Goal: Check status

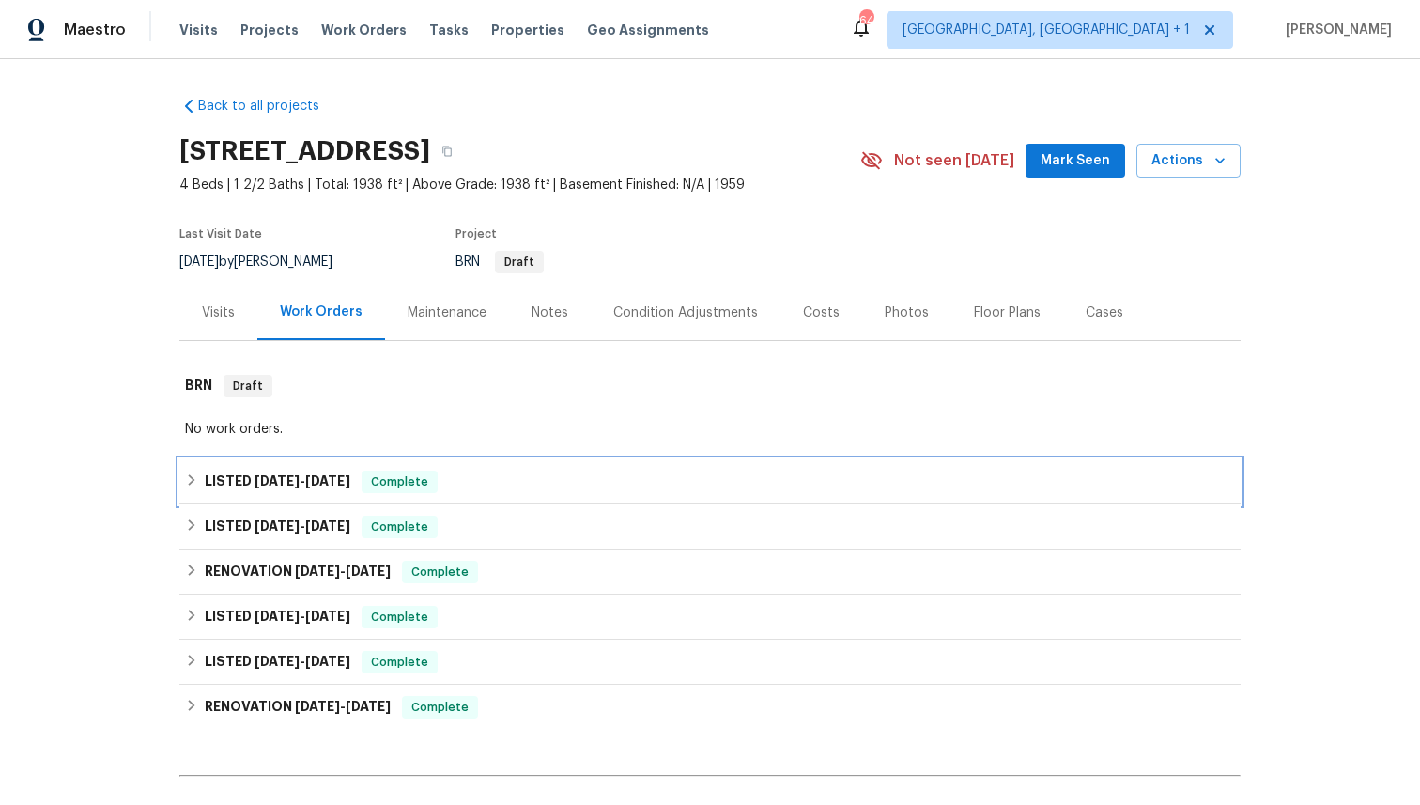
click at [546, 482] on div "LISTED [DATE] - [DATE] Complete" at bounding box center [710, 482] width 1050 height 23
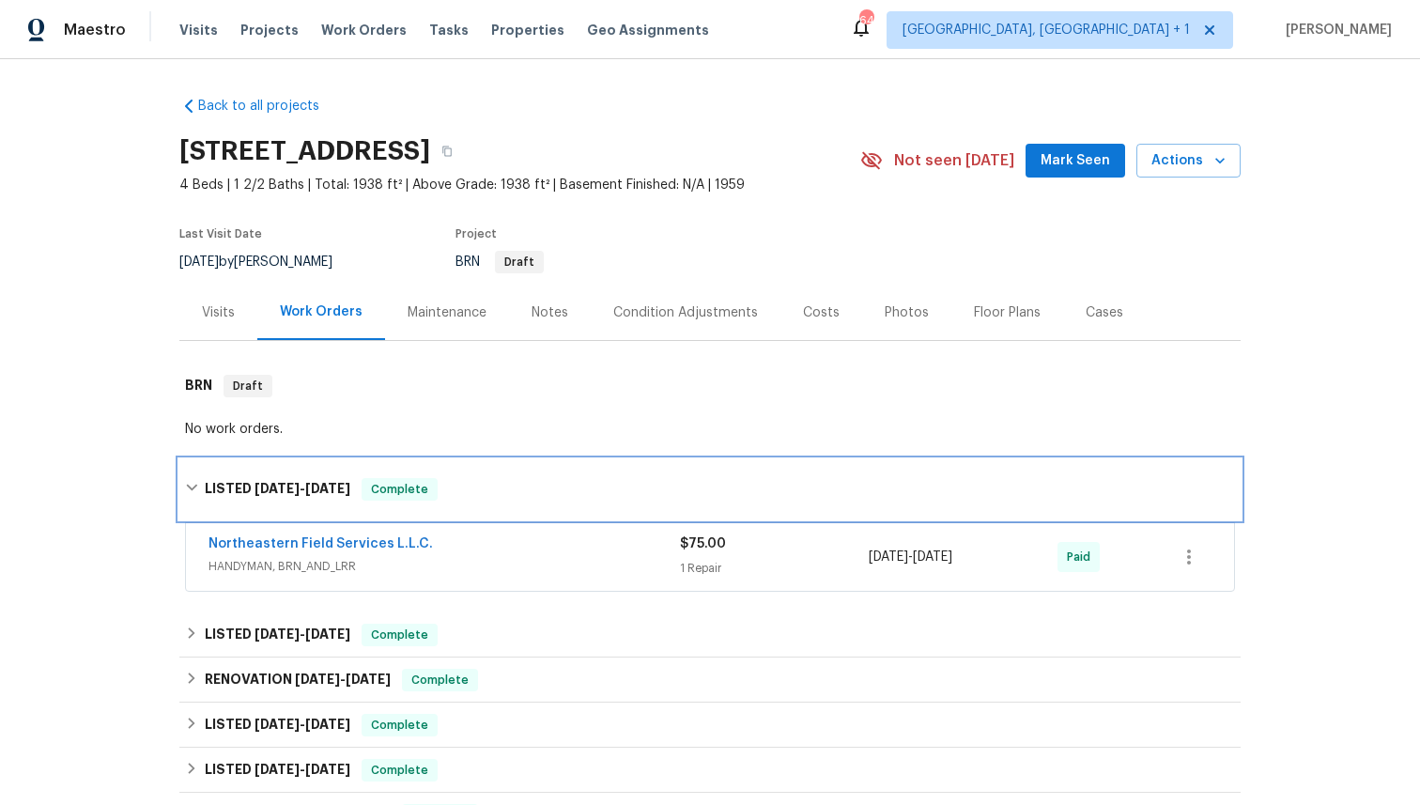
click at [546, 482] on div "LISTED [DATE] - [DATE] Complete" at bounding box center [710, 489] width 1050 height 23
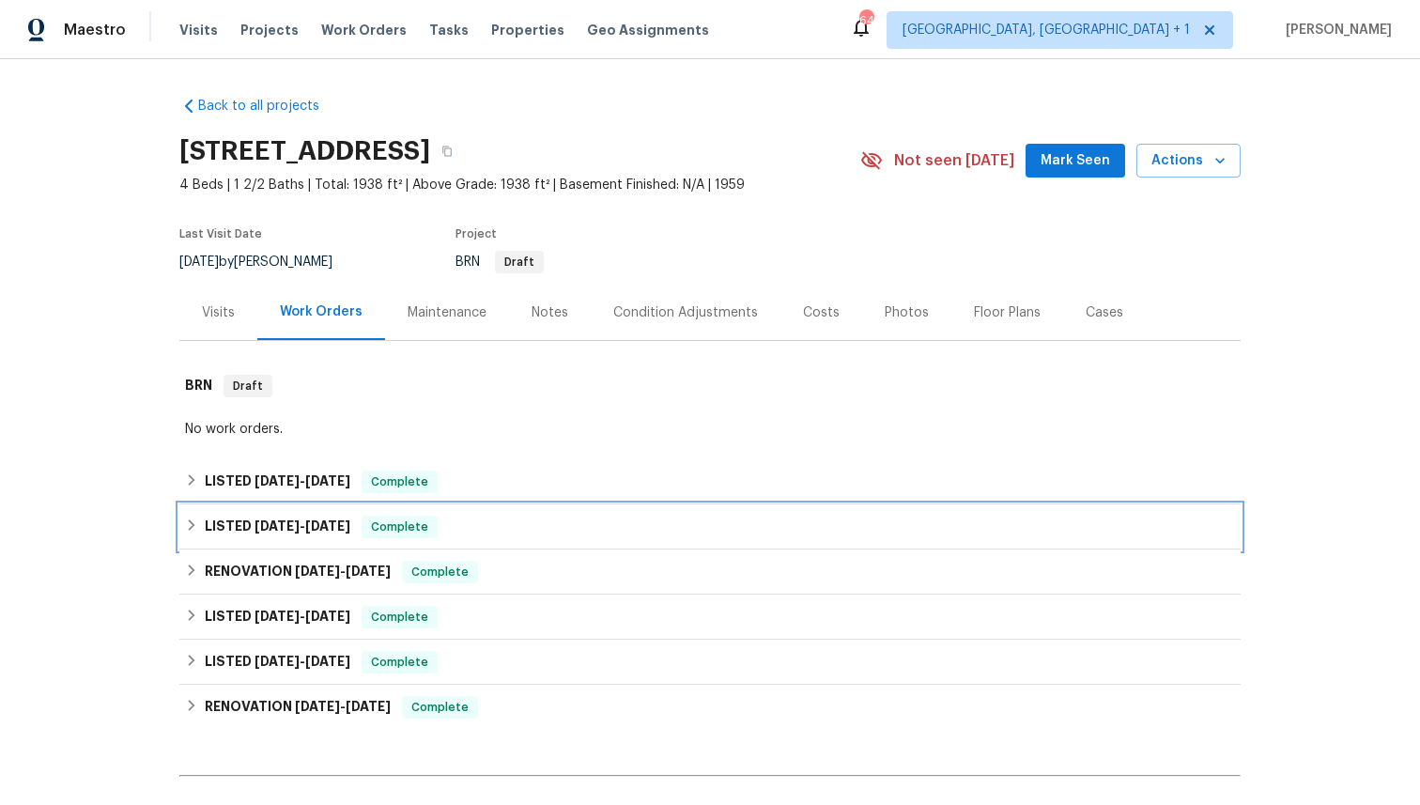
click at [533, 525] on div "LISTED [DATE] - [DATE] Complete" at bounding box center [710, 527] width 1050 height 23
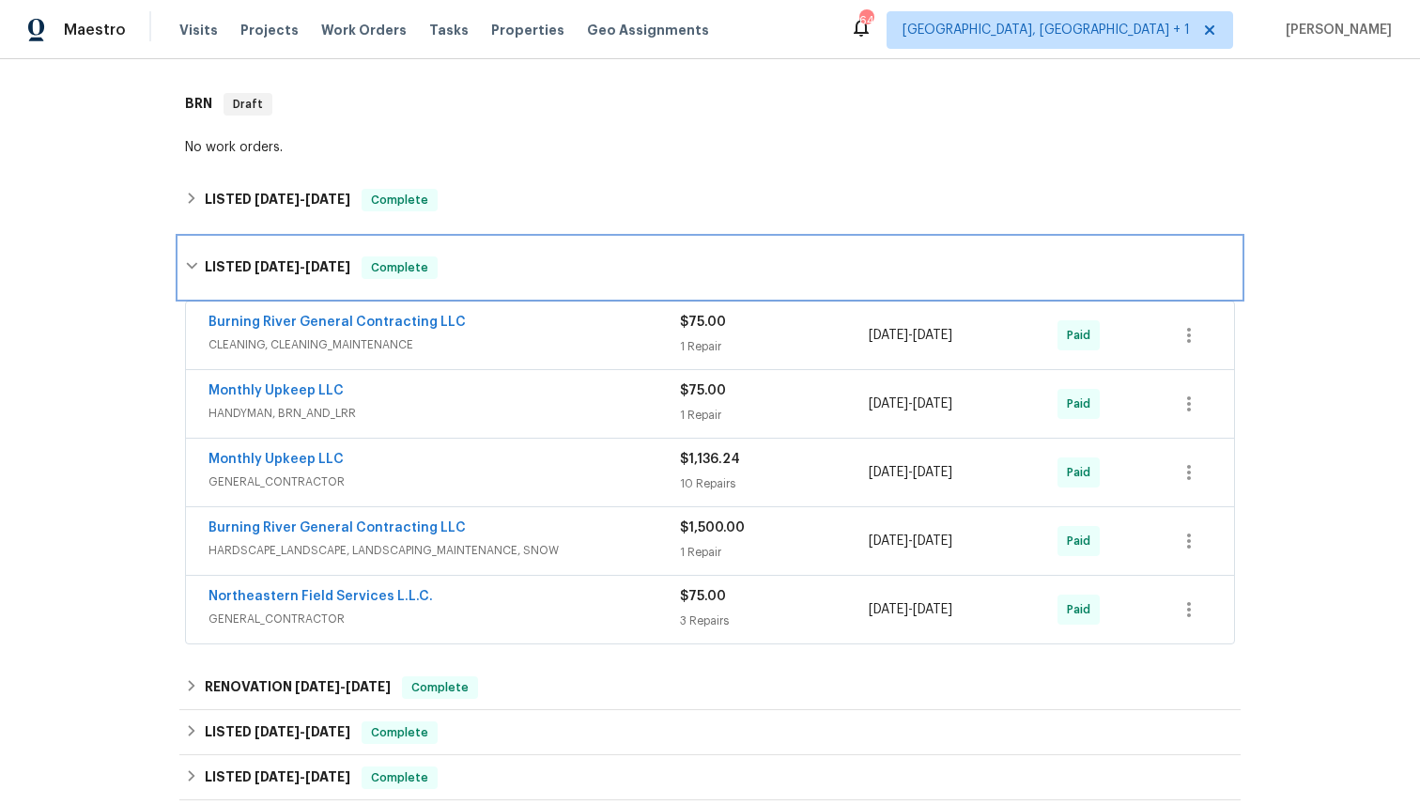
scroll to position [368, 0]
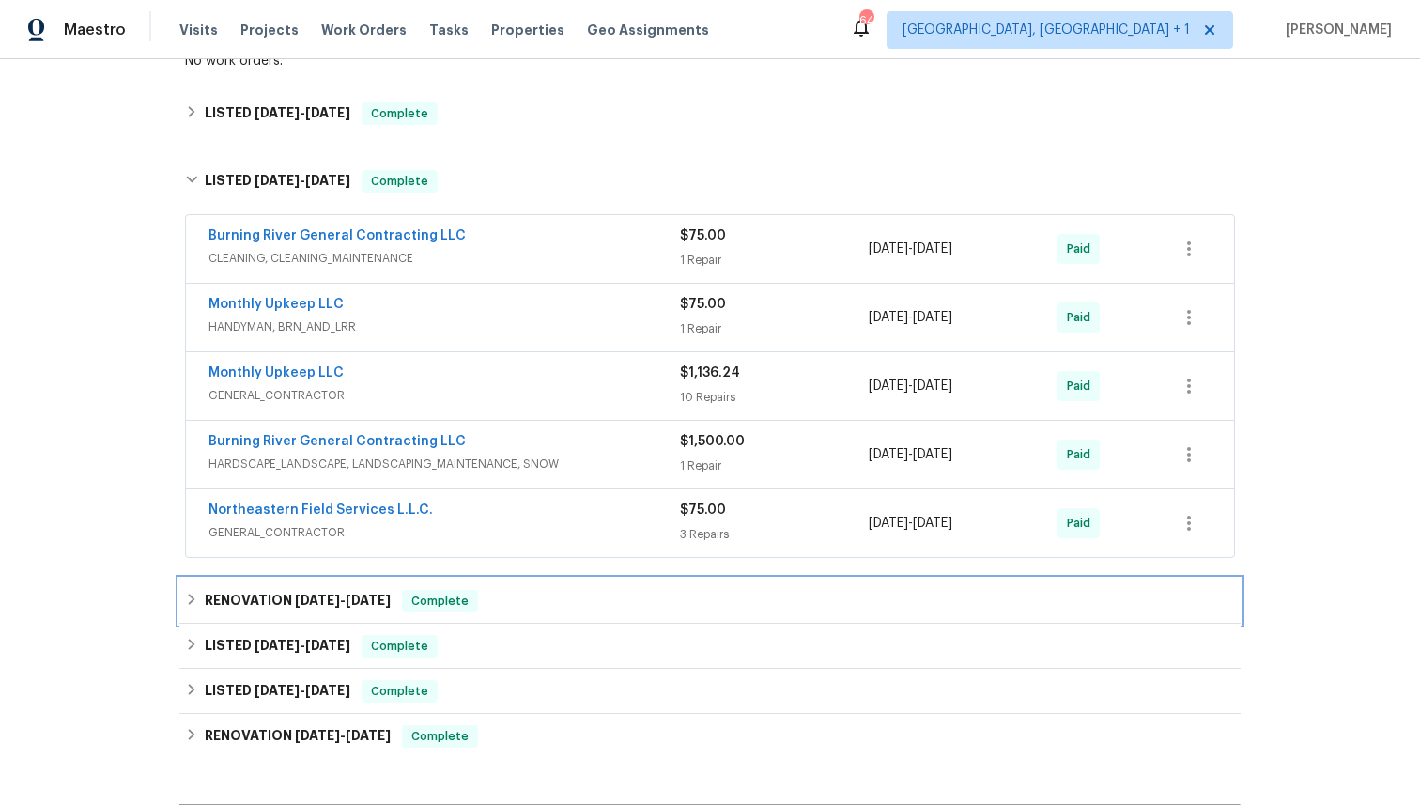
click at [520, 612] on div "RENOVATION [DATE] - [DATE] Complete" at bounding box center [709, 601] width 1061 height 45
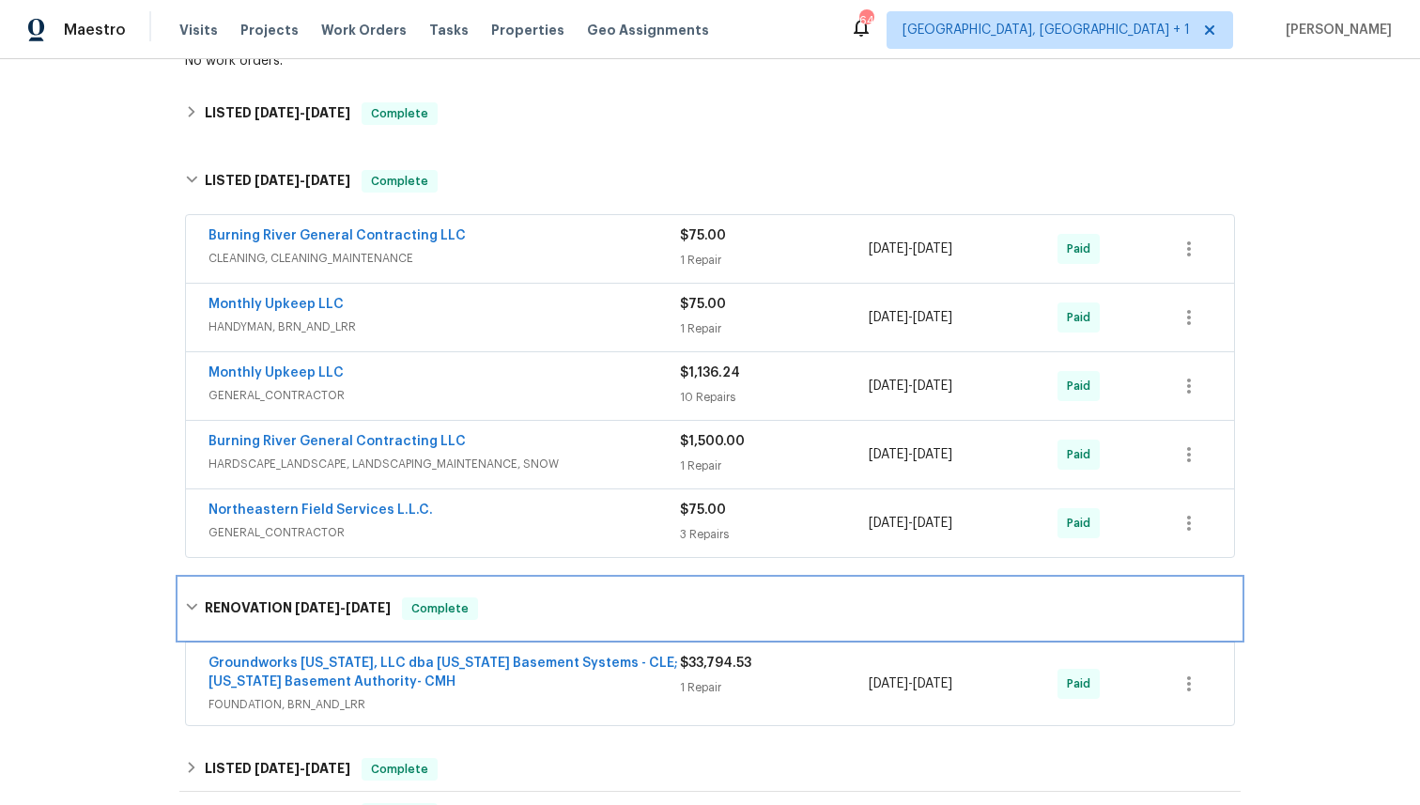
scroll to position [491, 0]
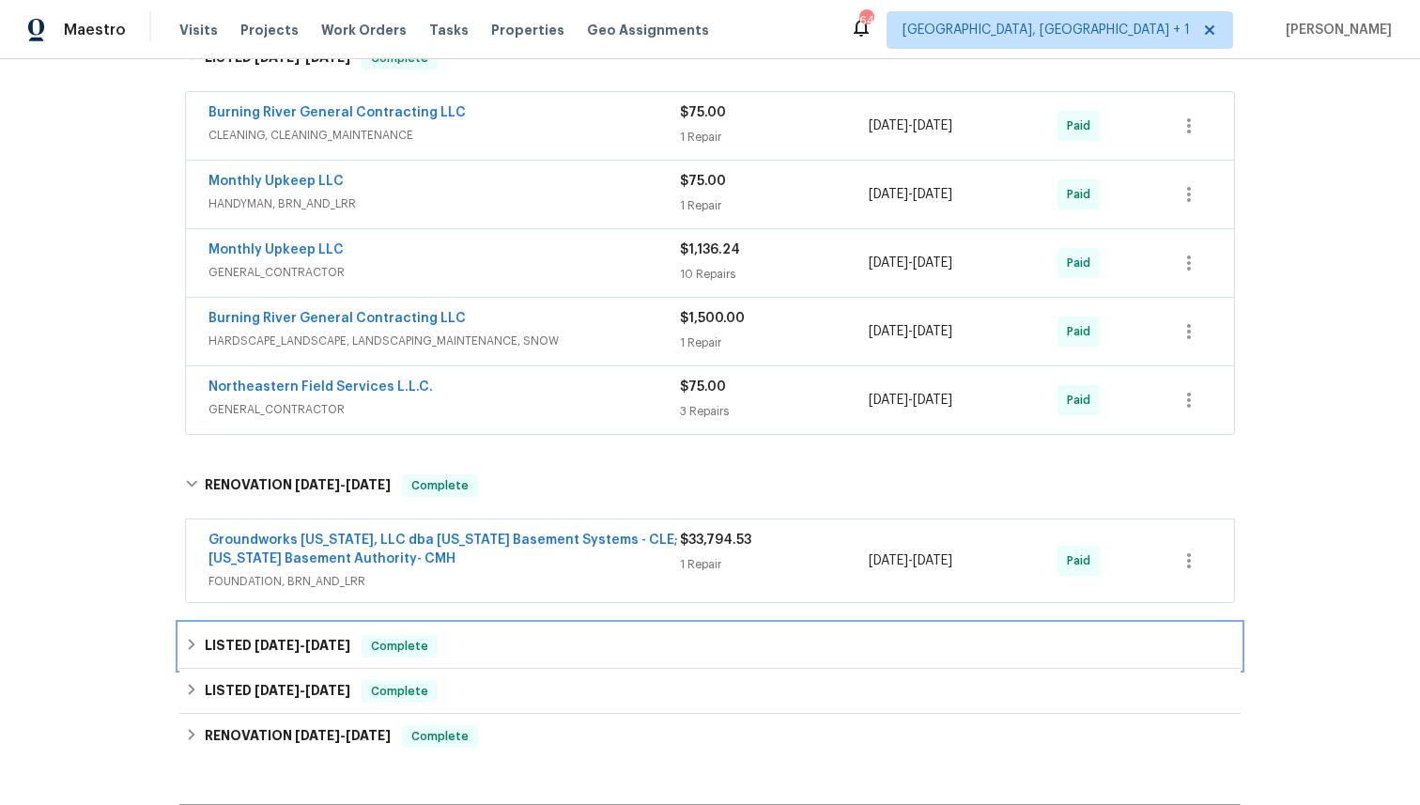
click at [548, 656] on div "LISTED [DATE] - [DATE] Complete" at bounding box center [710, 646] width 1050 height 23
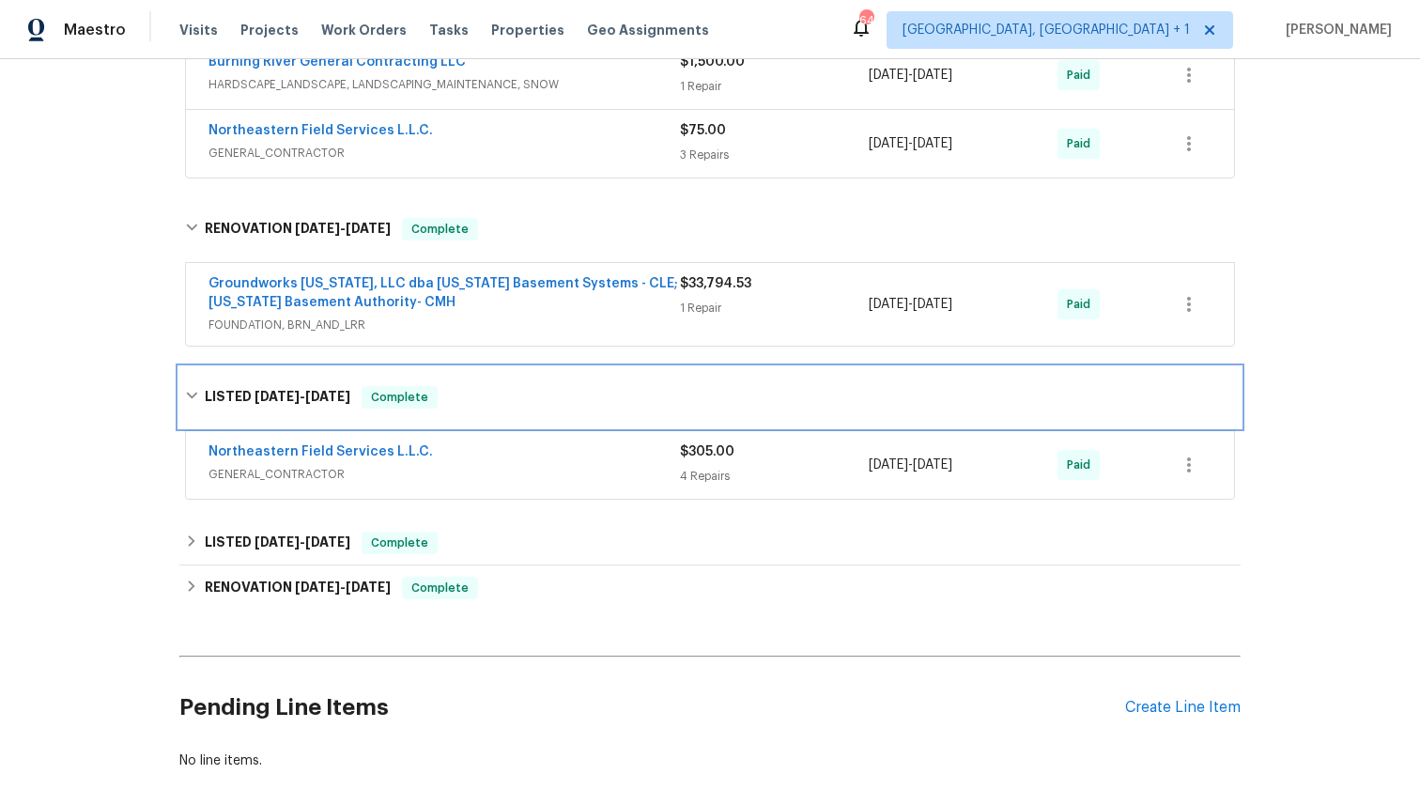
scroll to position [765, 0]
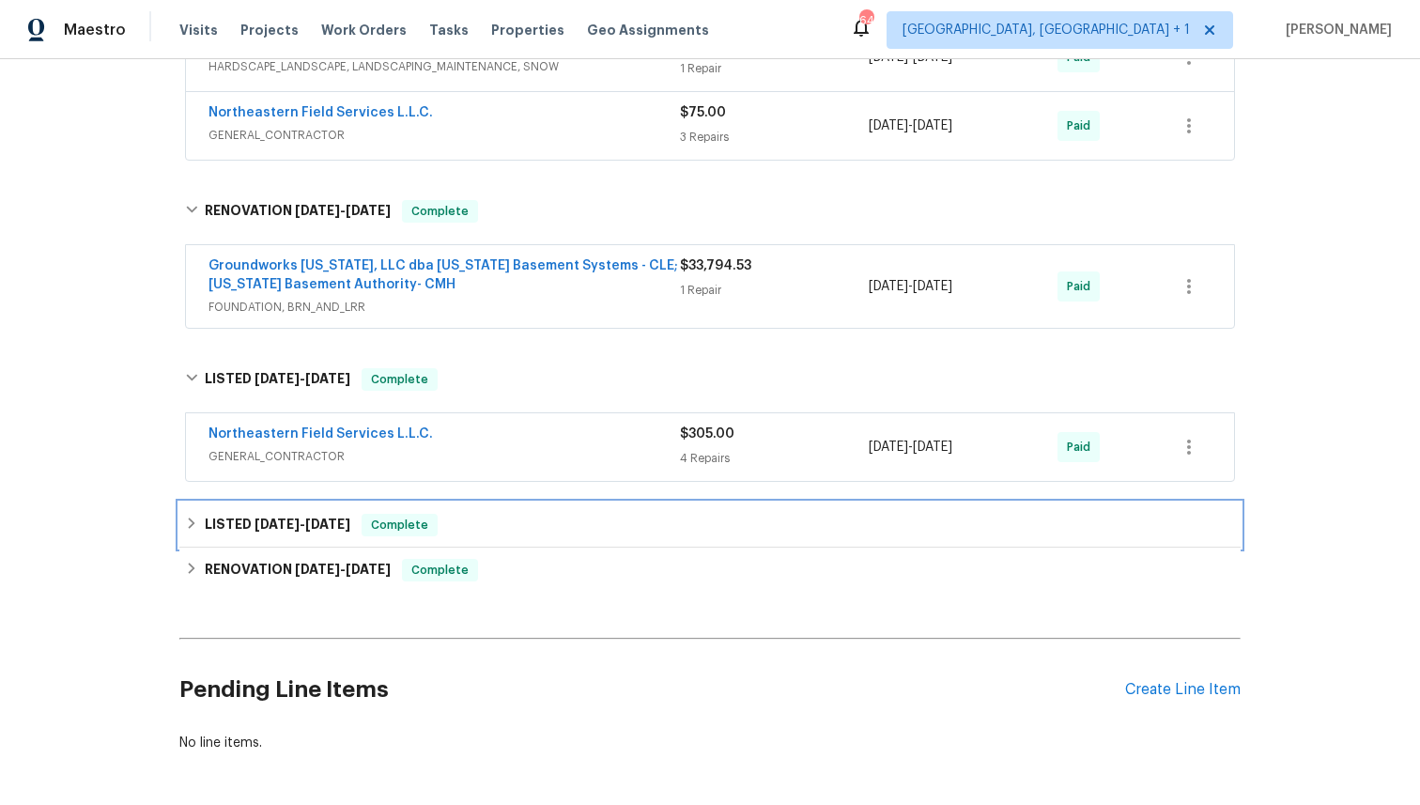
click at [585, 525] on div "LISTED [DATE] - [DATE] Complete" at bounding box center [710, 525] width 1050 height 23
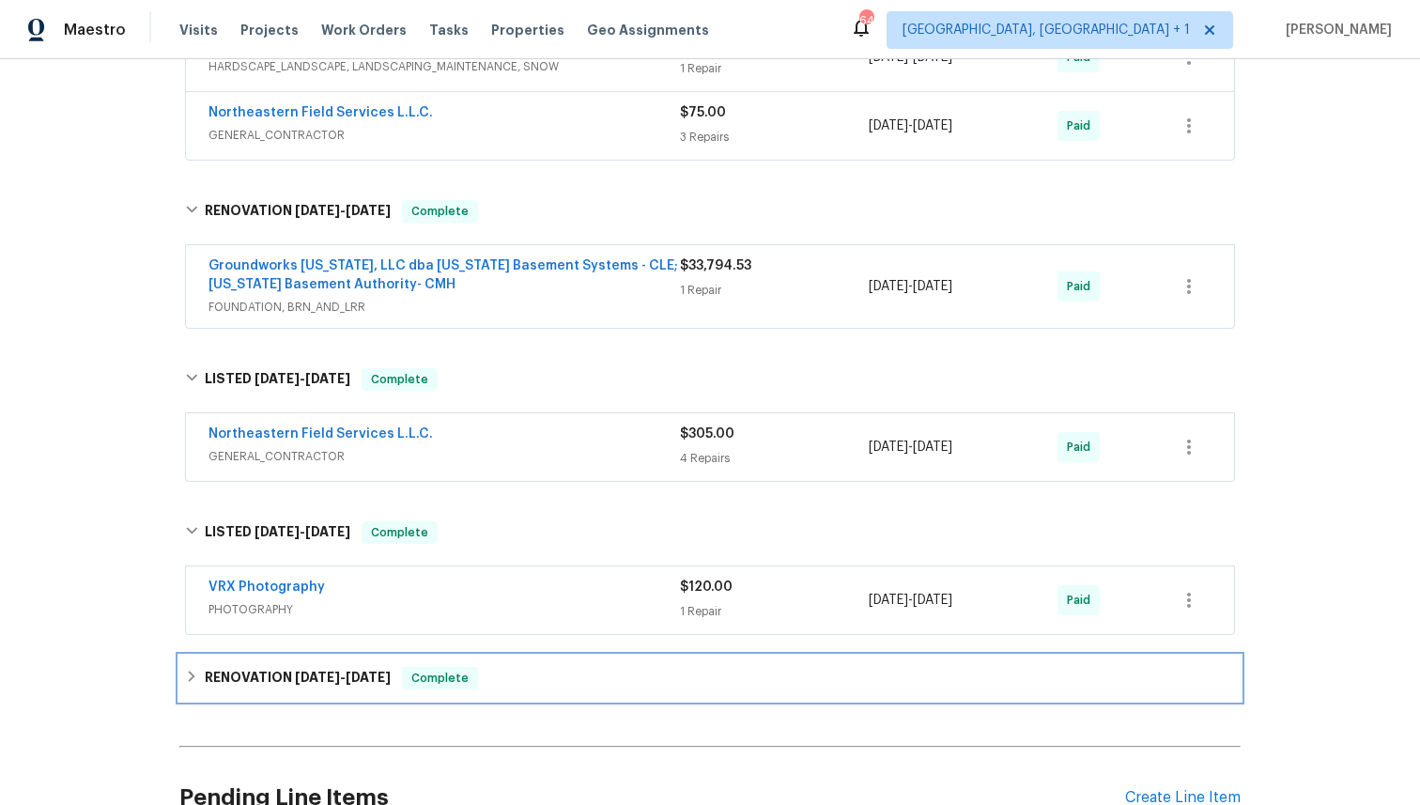
click at [546, 662] on div "RENOVATION [DATE] - [DATE] Complete" at bounding box center [709, 678] width 1061 height 45
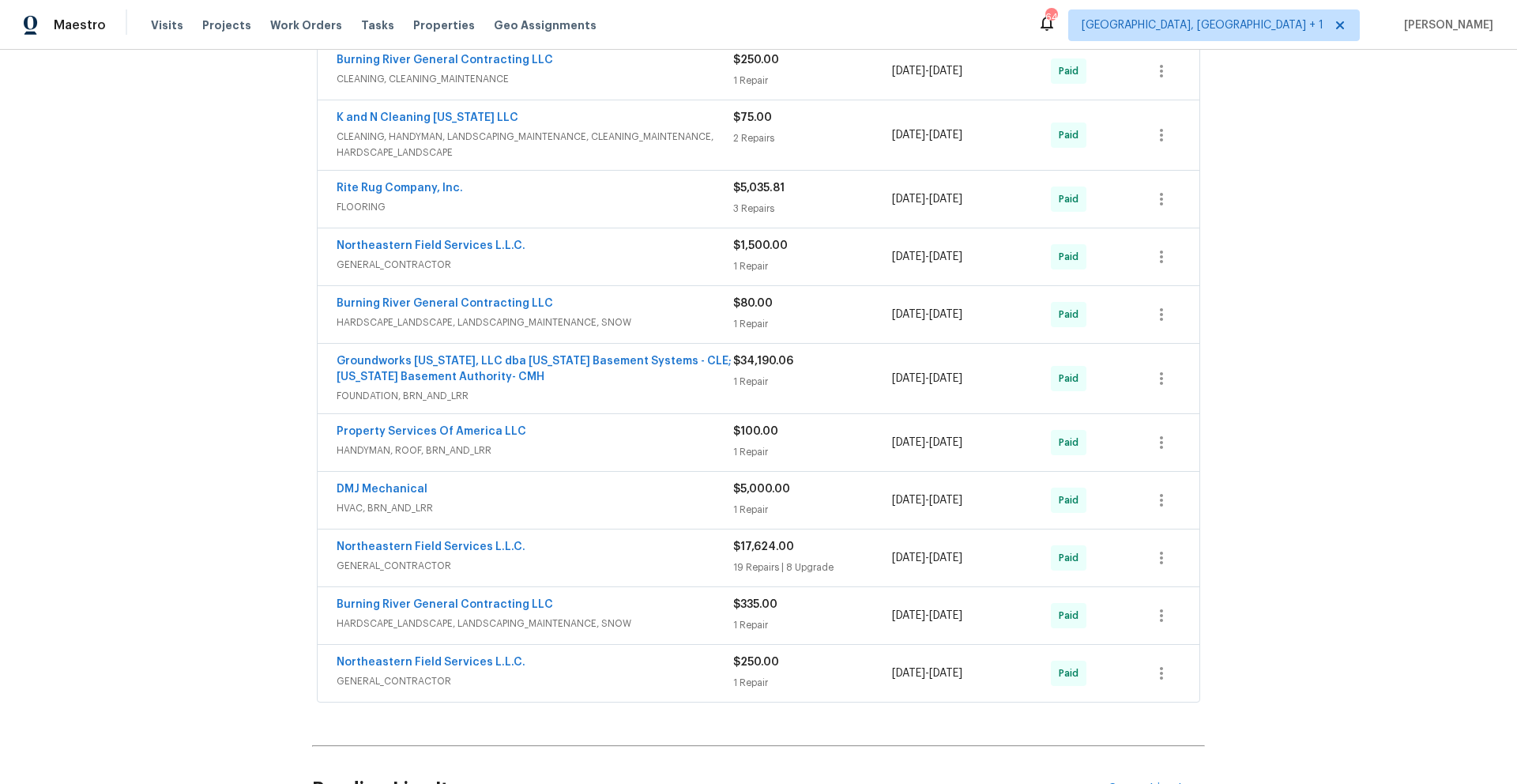
scroll to position [1449, 0]
